Goal: Transaction & Acquisition: Purchase product/service

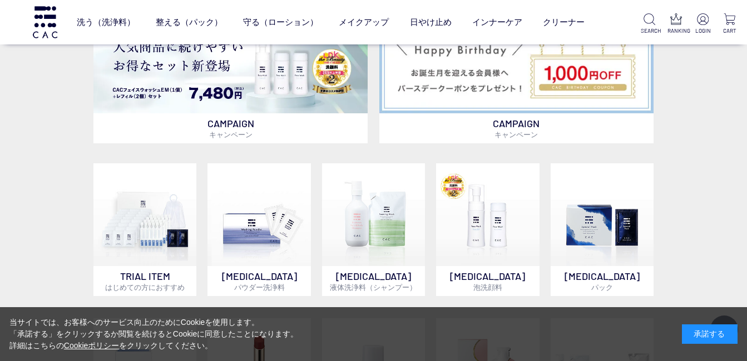
scroll to position [667, 0]
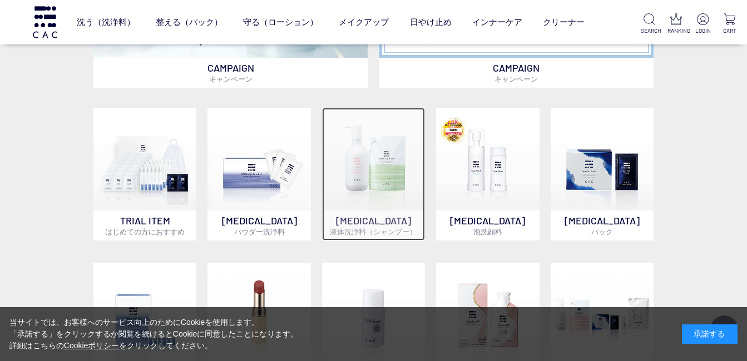
click at [365, 190] on img at bounding box center [373, 159] width 103 height 103
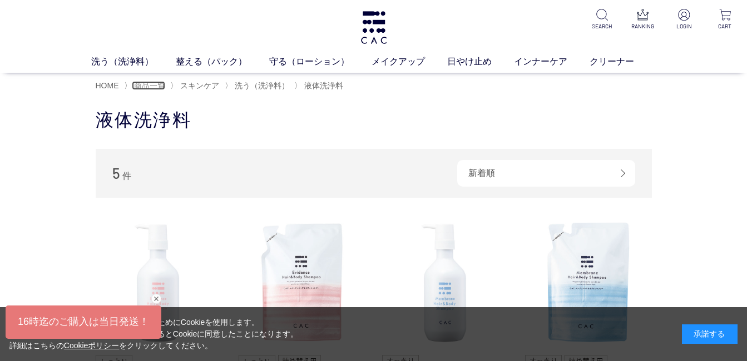
click at [161, 86] on span "商品一覧" at bounding box center [149, 85] width 31 height 9
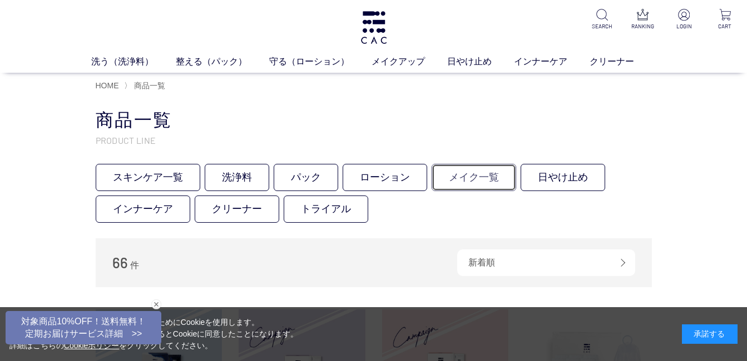
click at [460, 180] on link "メイク一覧" at bounding box center [473, 177] width 84 height 27
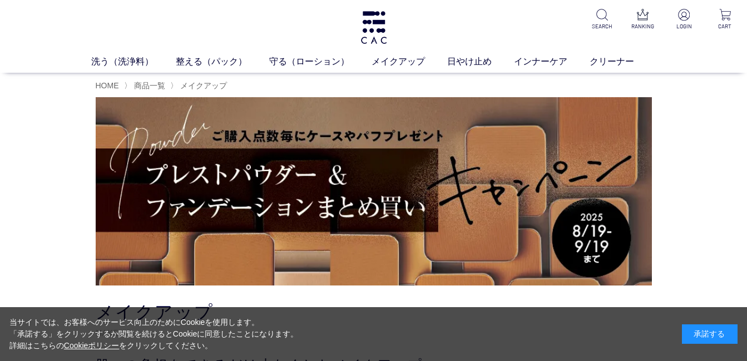
click at [506, 208] on img at bounding box center [374, 191] width 556 height 188
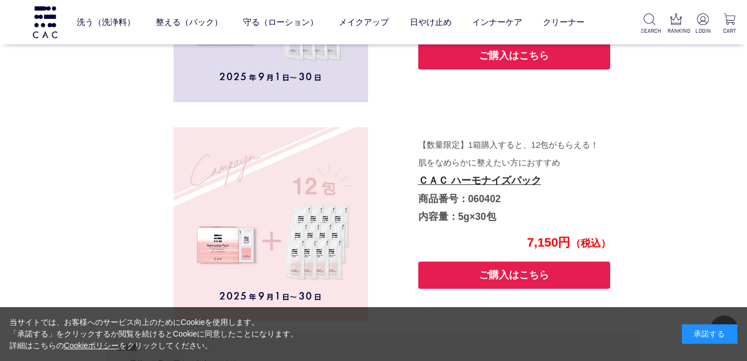
scroll to position [3550, 0]
